Goal: Transaction & Acquisition: Purchase product/service

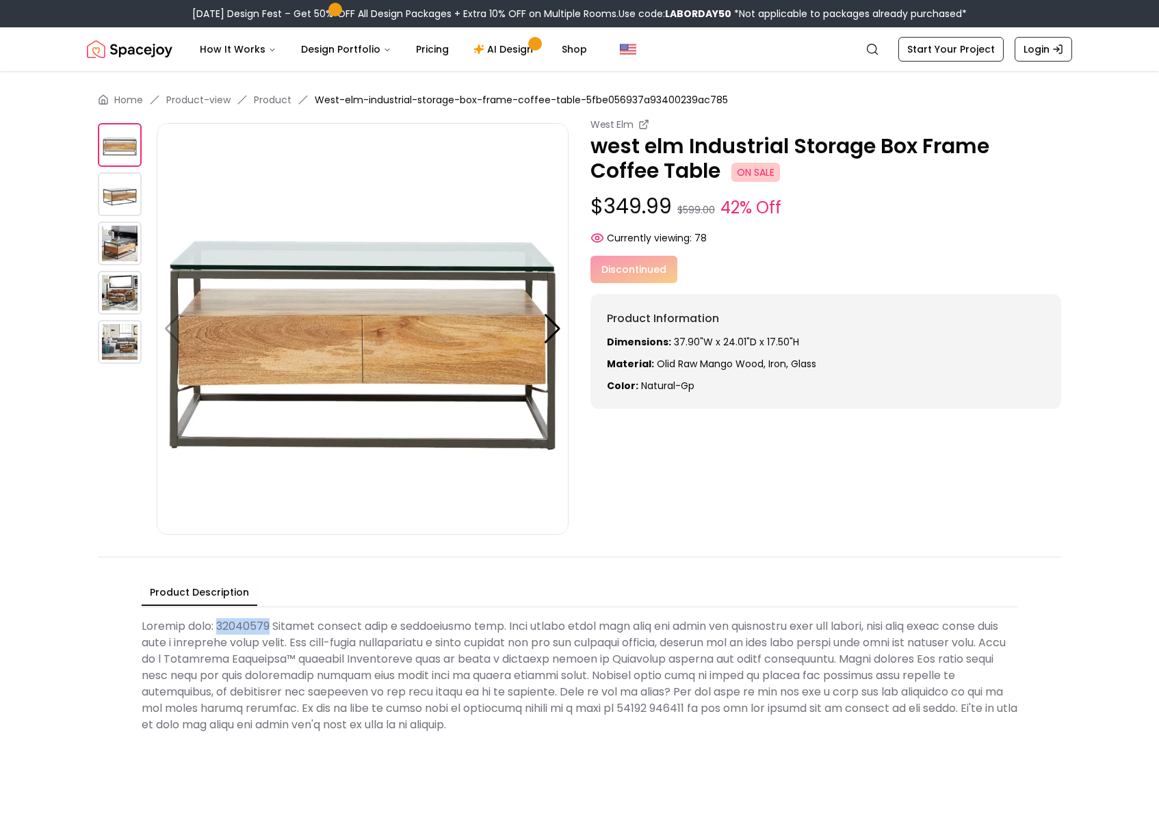
drag, startPoint x: 273, startPoint y: 630, endPoint x: 222, endPoint y: 625, distance: 51.6
click at [222, 625] on Description at bounding box center [580, 676] width 876 height 126
click at [124, 239] on img at bounding box center [120, 244] width 44 height 44
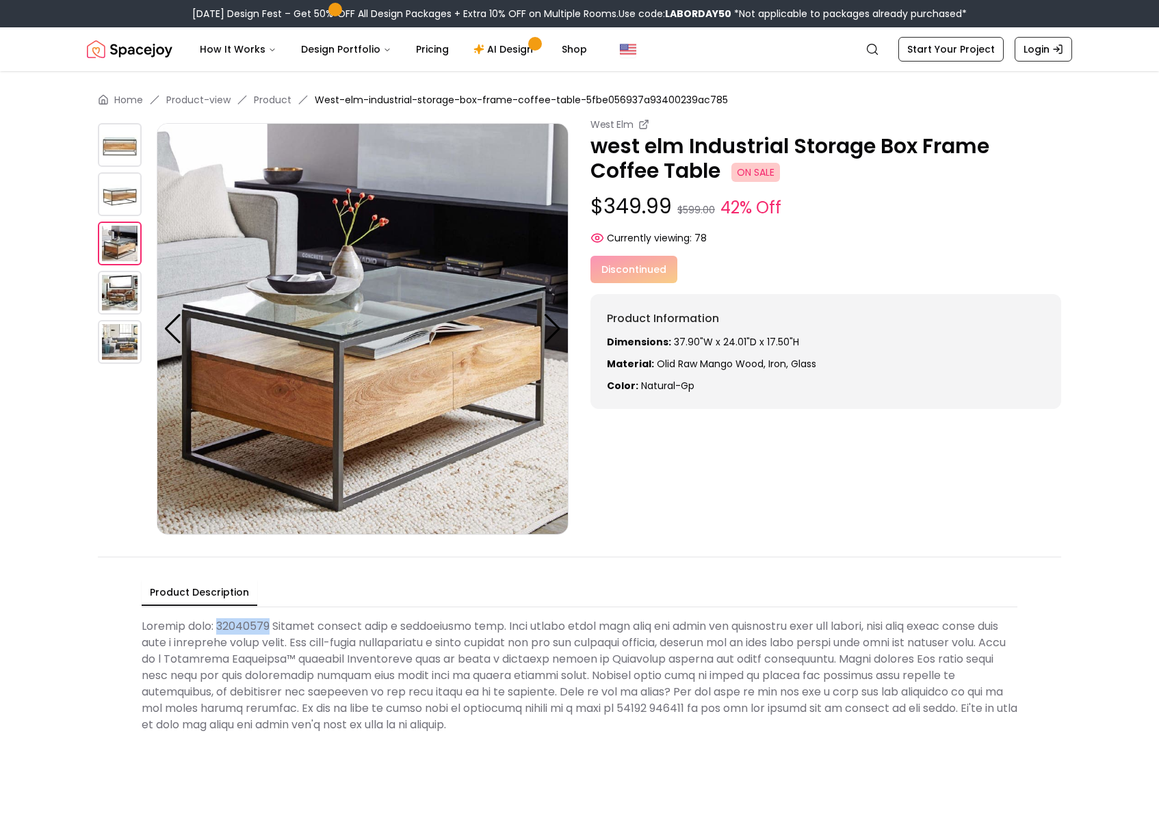
click at [118, 283] on img at bounding box center [120, 293] width 44 height 44
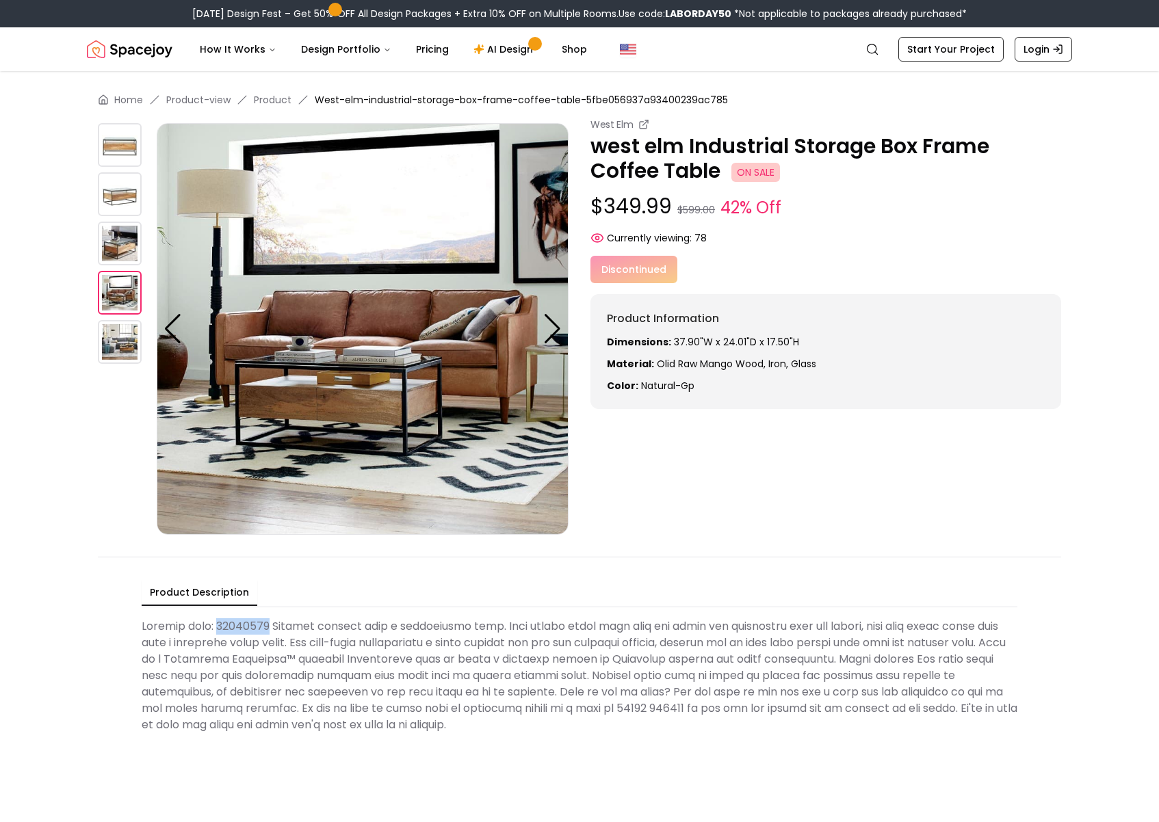
click at [118, 310] on img at bounding box center [120, 293] width 44 height 44
click at [116, 328] on img at bounding box center [120, 342] width 44 height 44
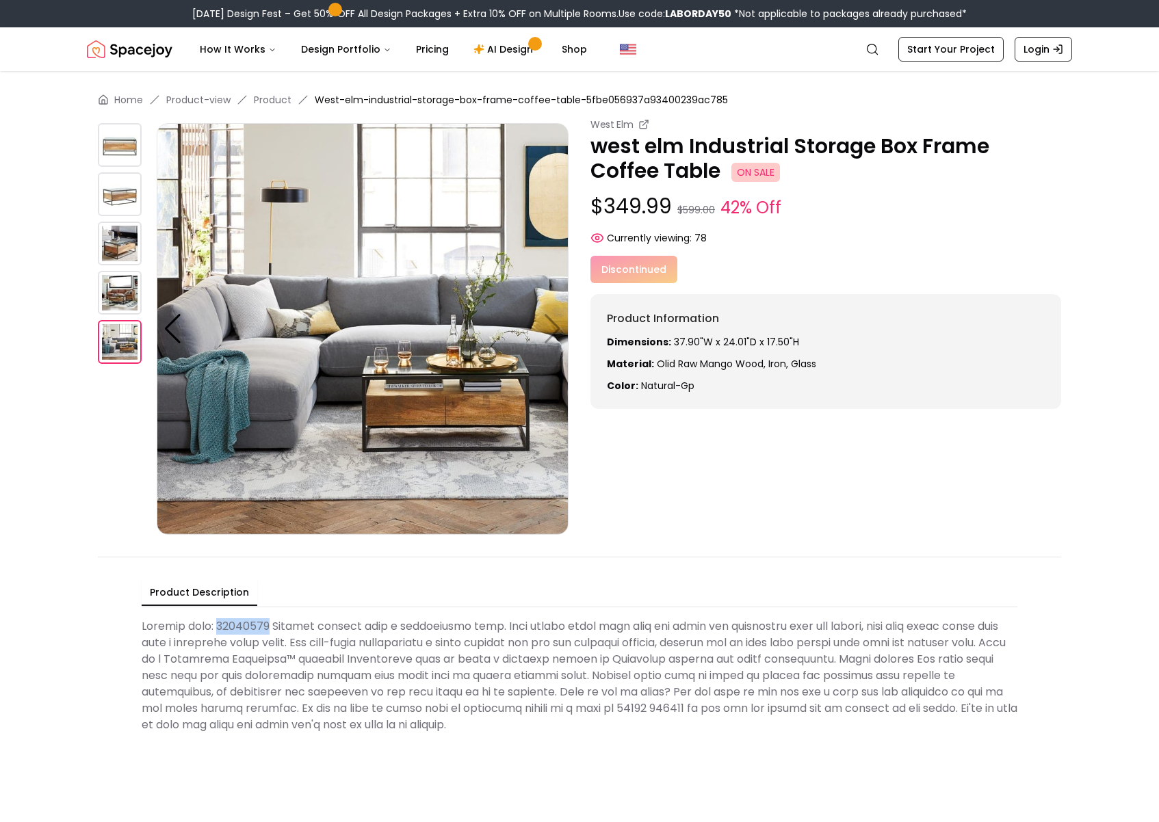
click at [118, 127] on img at bounding box center [120, 145] width 44 height 44
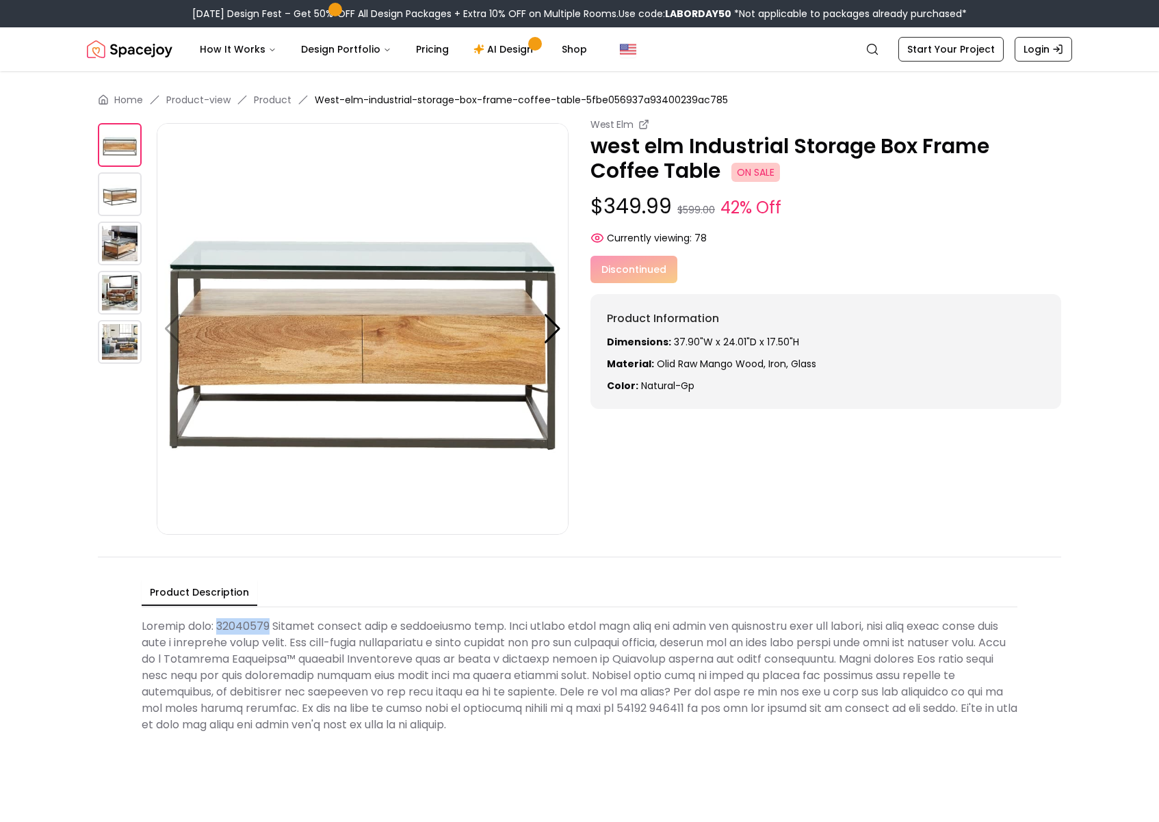
click at [116, 174] on img at bounding box center [120, 194] width 44 height 44
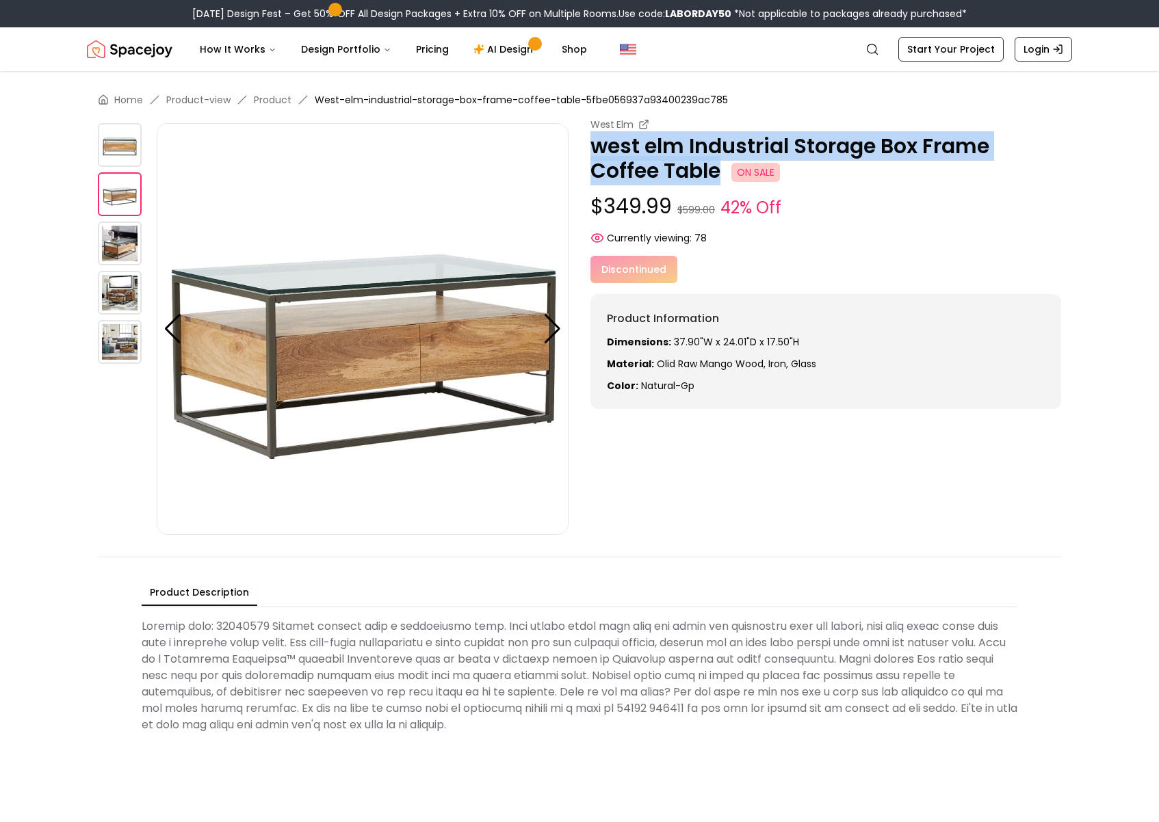
drag, startPoint x: 717, startPoint y: 174, endPoint x: 585, endPoint y: 150, distance: 134.3
click at [585, 150] on div "West Elm west elm Industrial Storage Box Frame Coffee Table ON SALE $349.99 $59…" at bounding box center [579, 326] width 963 height 417
click at [645, 124] on icon at bounding box center [643, 124] width 11 height 11
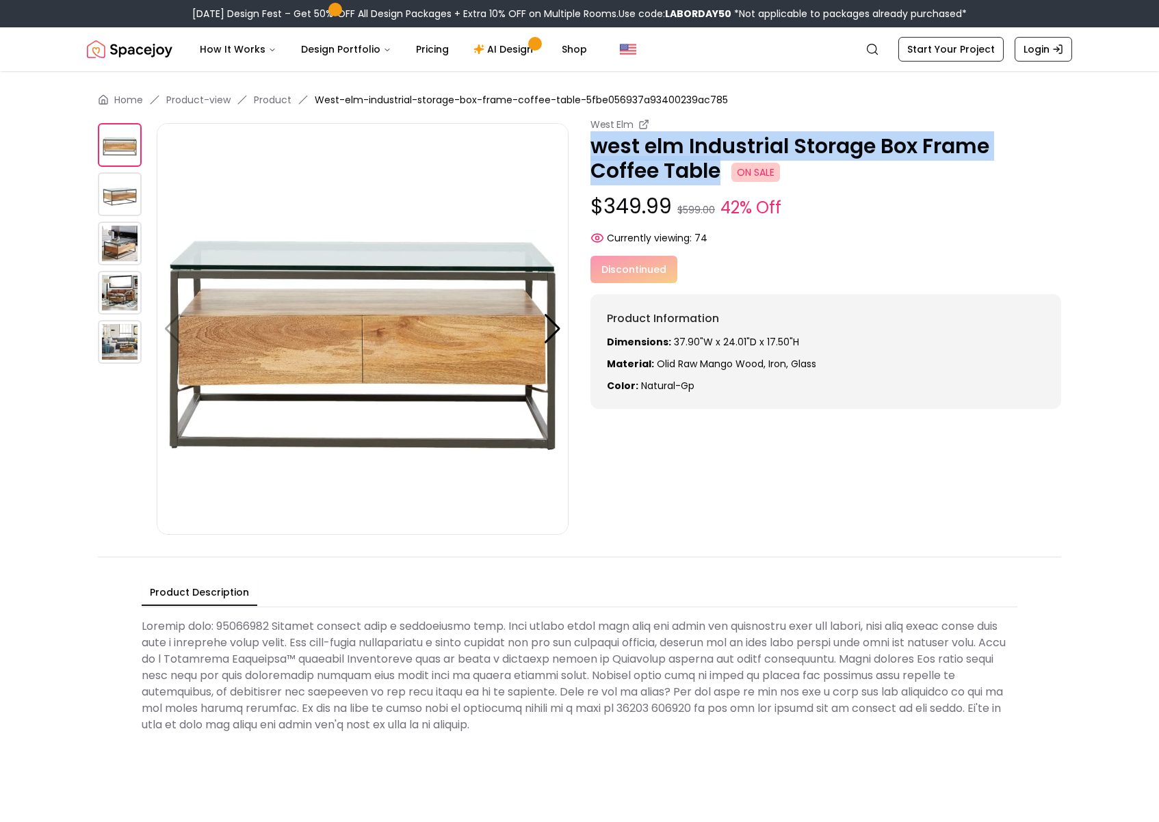
drag, startPoint x: 719, startPoint y: 176, endPoint x: 592, endPoint y: 144, distance: 130.7
click at [592, 144] on p "west elm Industrial Storage Box Frame Coffee Table ON SALE" at bounding box center [825, 158] width 471 height 49
